Goal: Task Accomplishment & Management: Complete application form

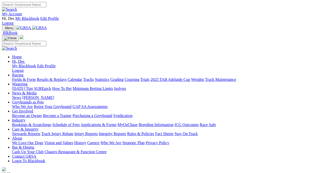
scroll to position [1, 0]
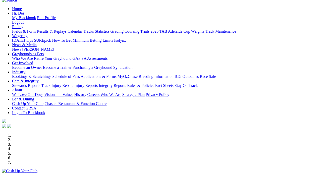
scroll to position [49, 0]
